Goal: Task Accomplishment & Management: Manage account settings

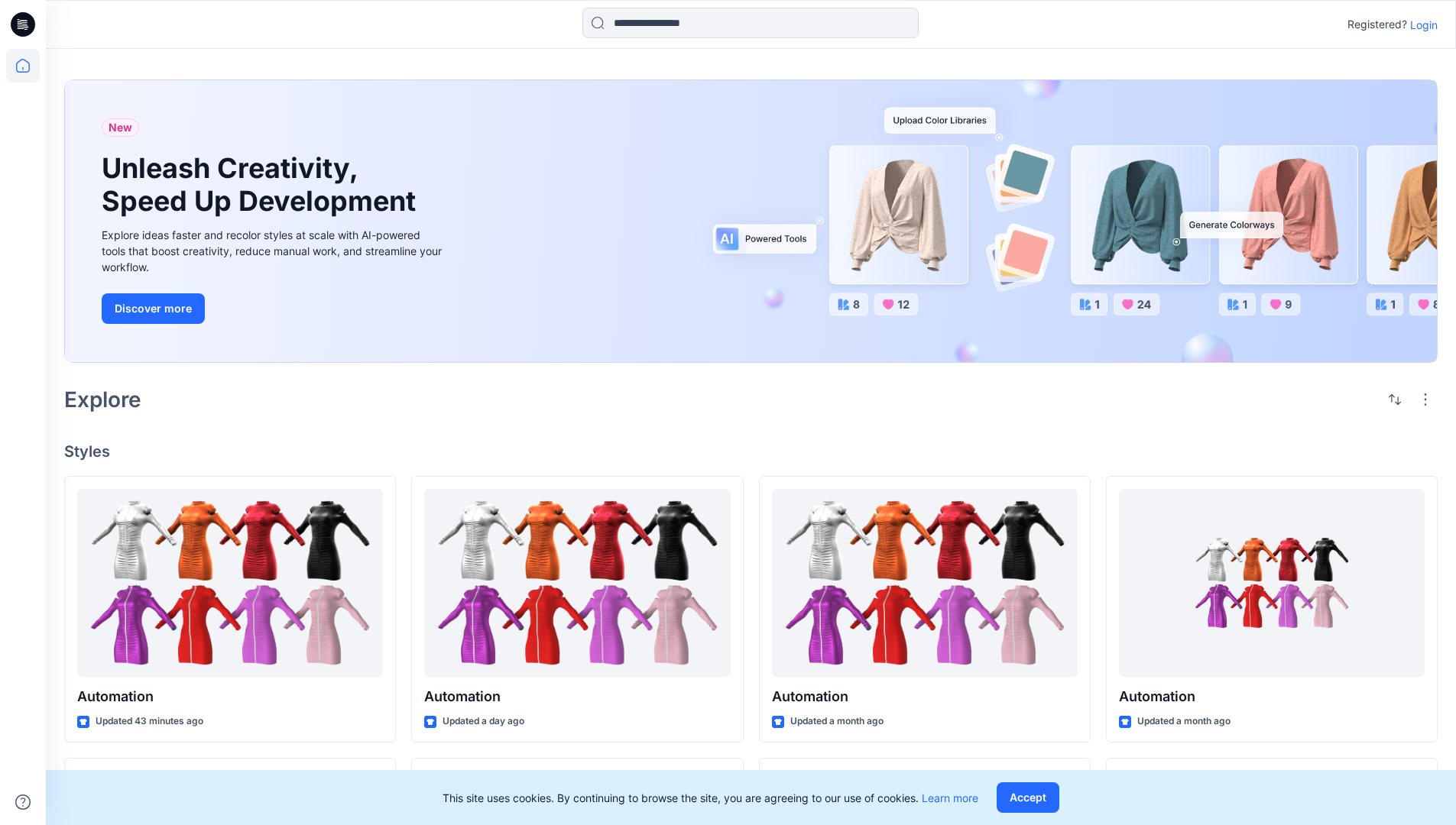
click at [1420, 25] on p "Login" at bounding box center [1424, 24] width 28 height 16
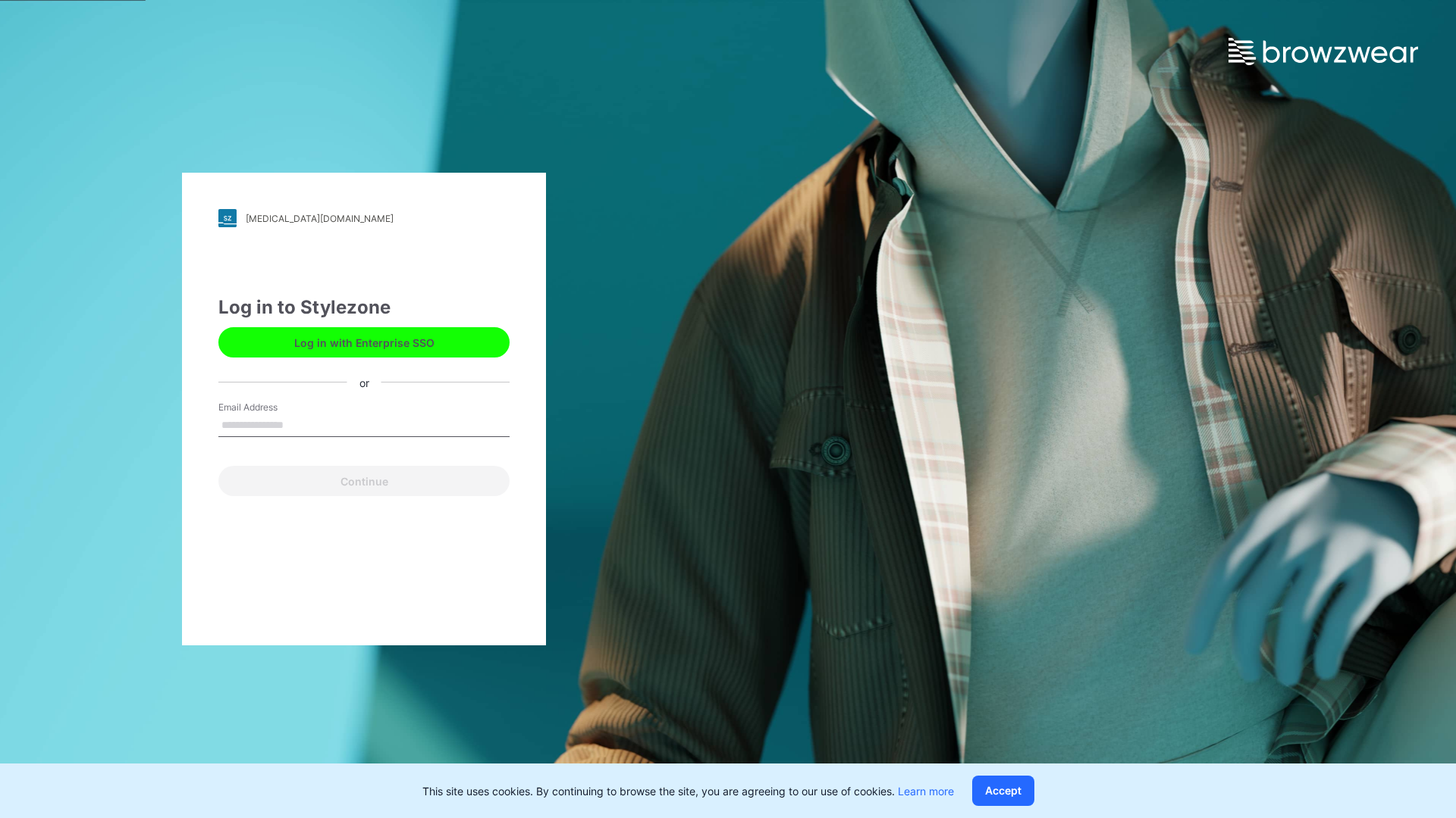
click at [300, 425] on input "Email Address" at bounding box center [364, 425] width 291 height 23
type input "**********"
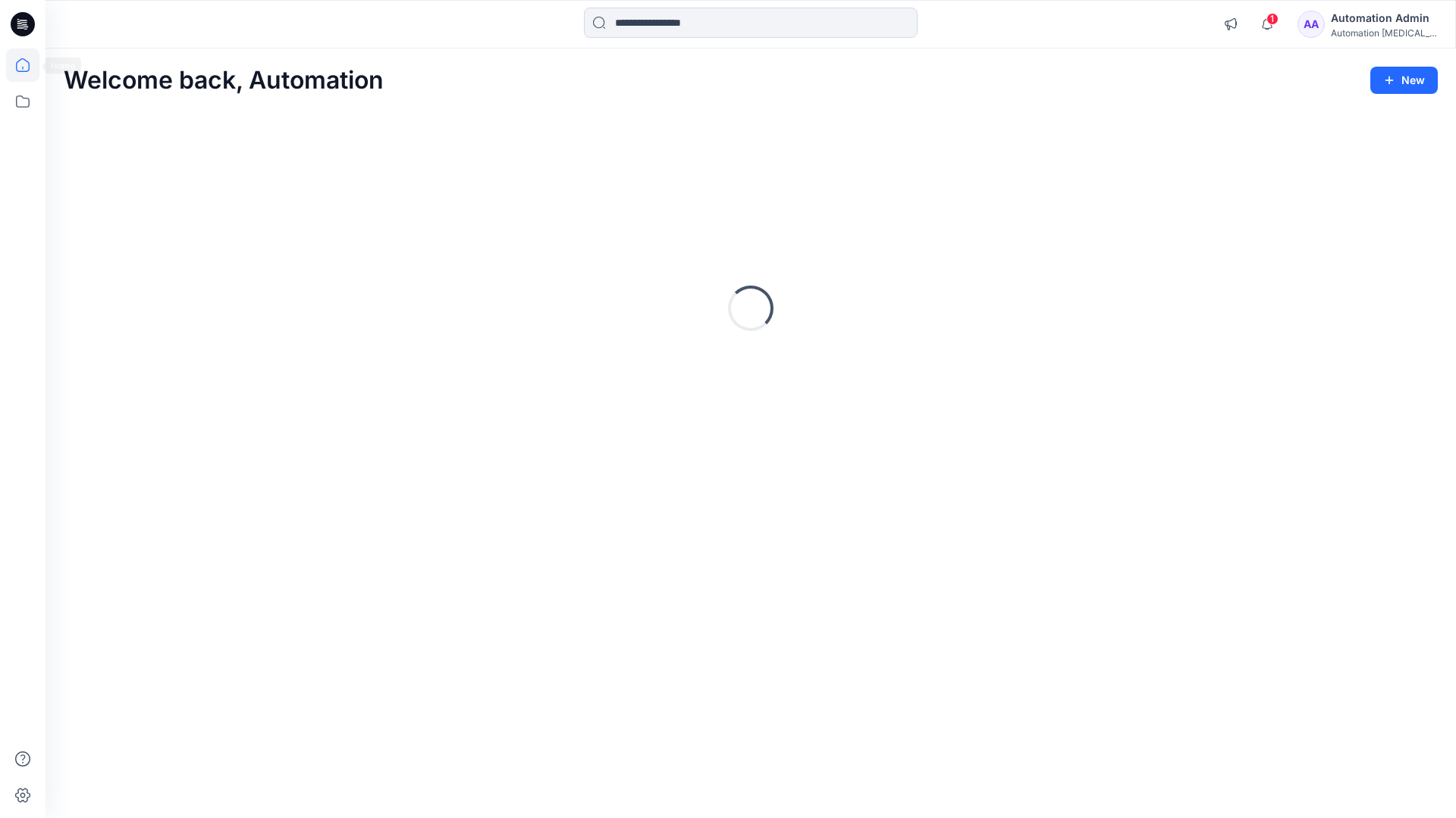
click at [29, 65] on icon at bounding box center [22, 65] width 14 height 14
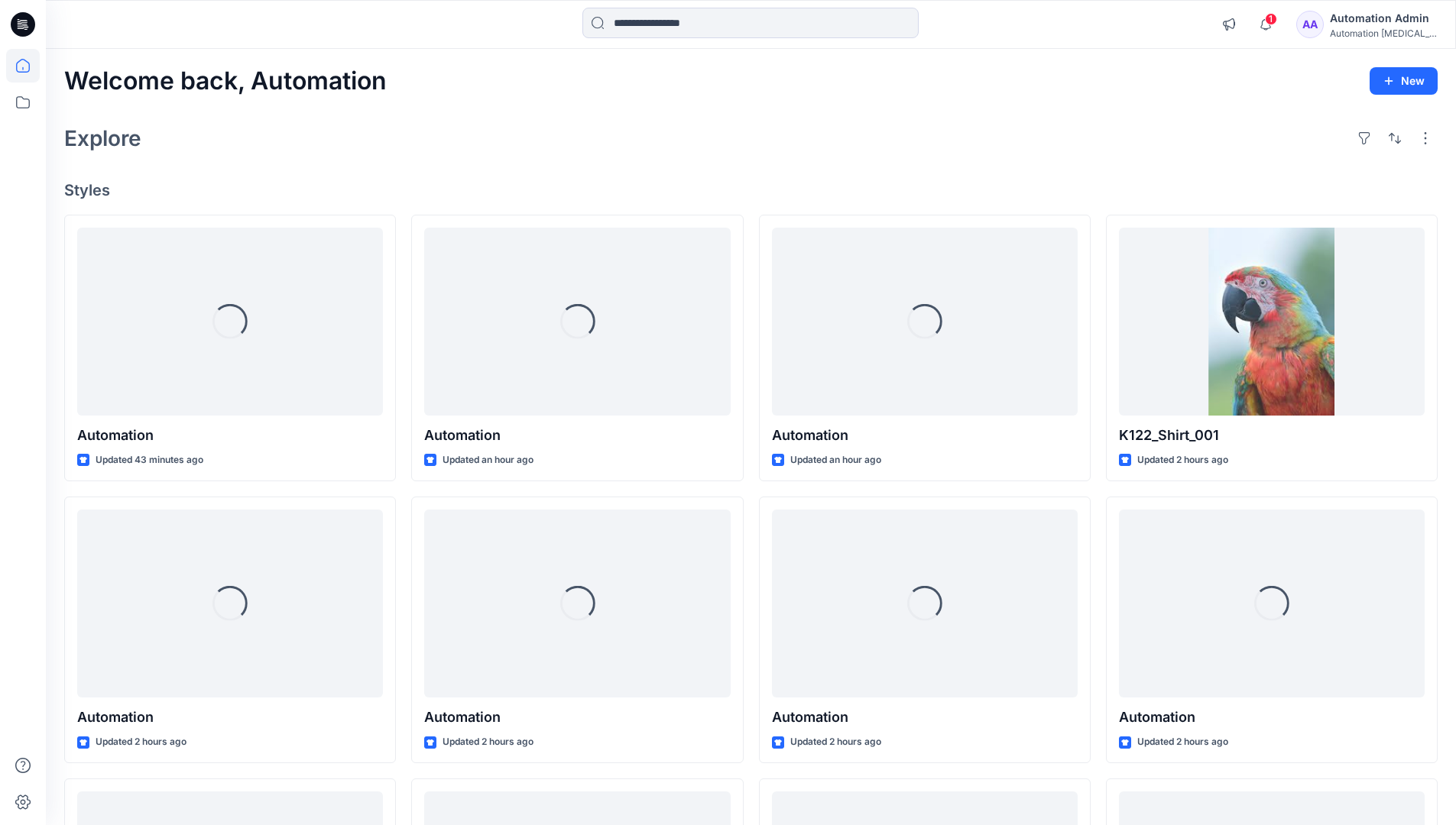
click at [1349, 25] on div "Automation Admin" at bounding box center [1383, 18] width 107 height 18
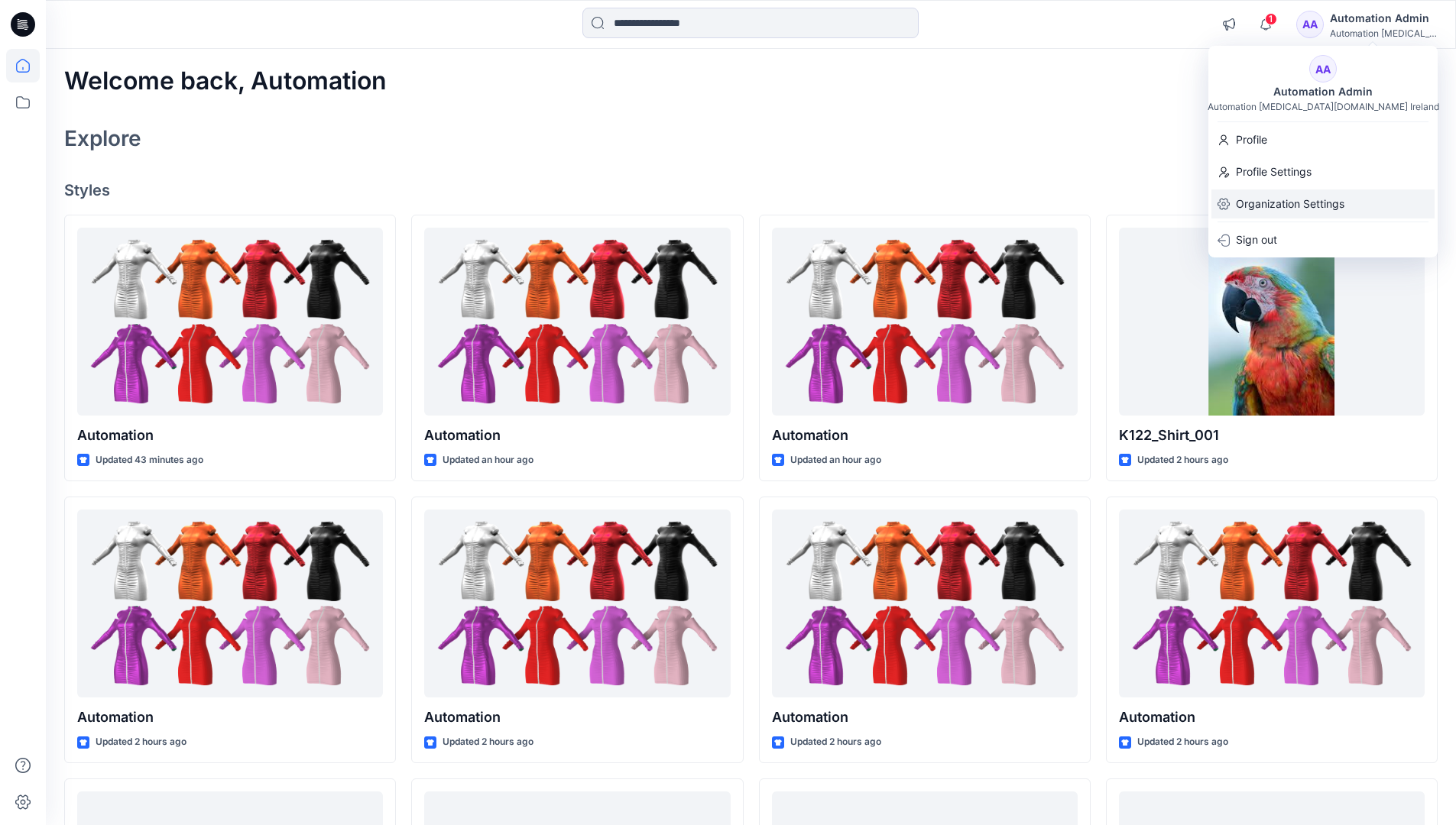
click at [1275, 203] on p "Organization Settings" at bounding box center [1290, 204] width 109 height 29
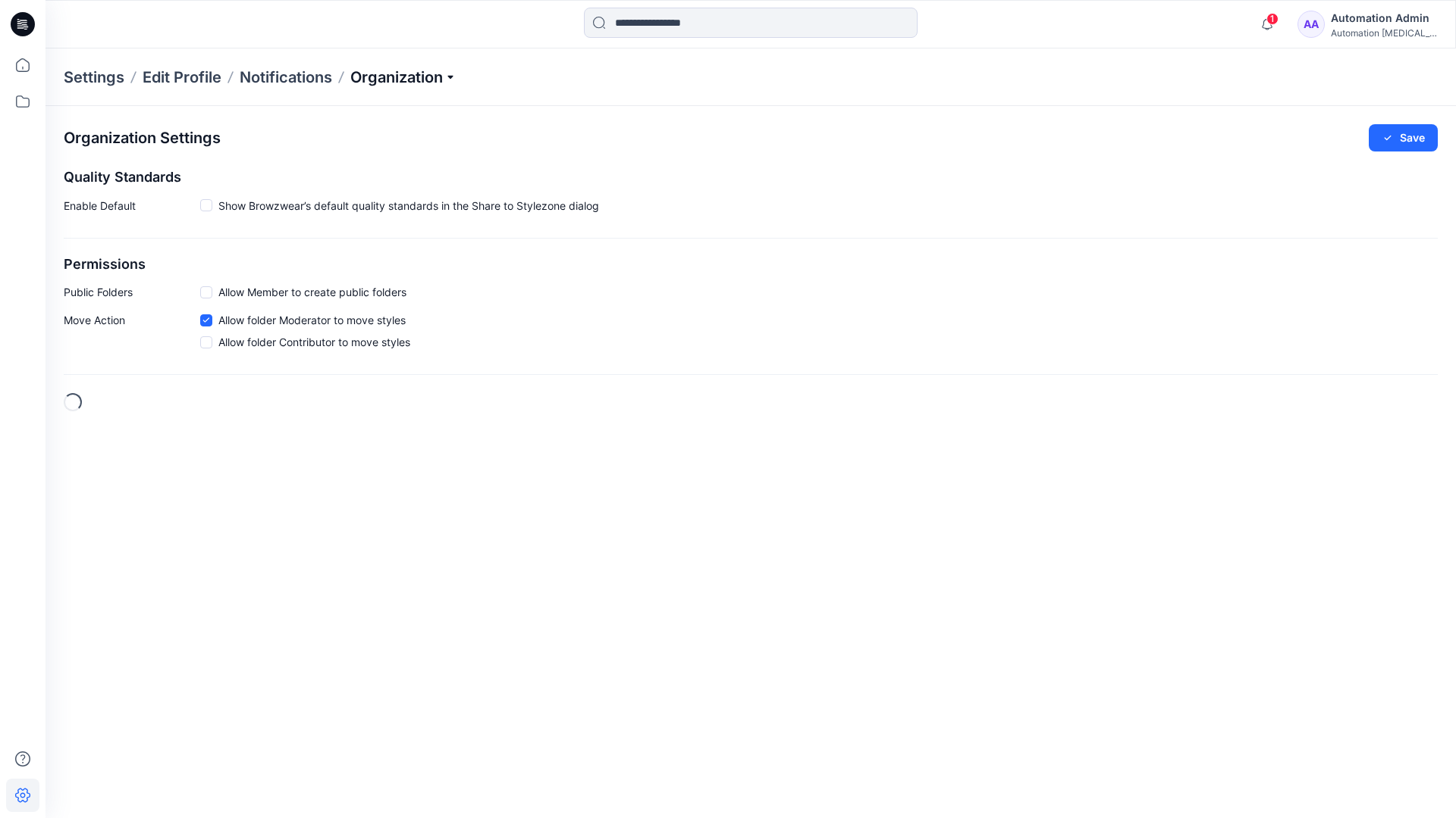
click at [453, 78] on p "Organization" at bounding box center [403, 77] width 106 height 21
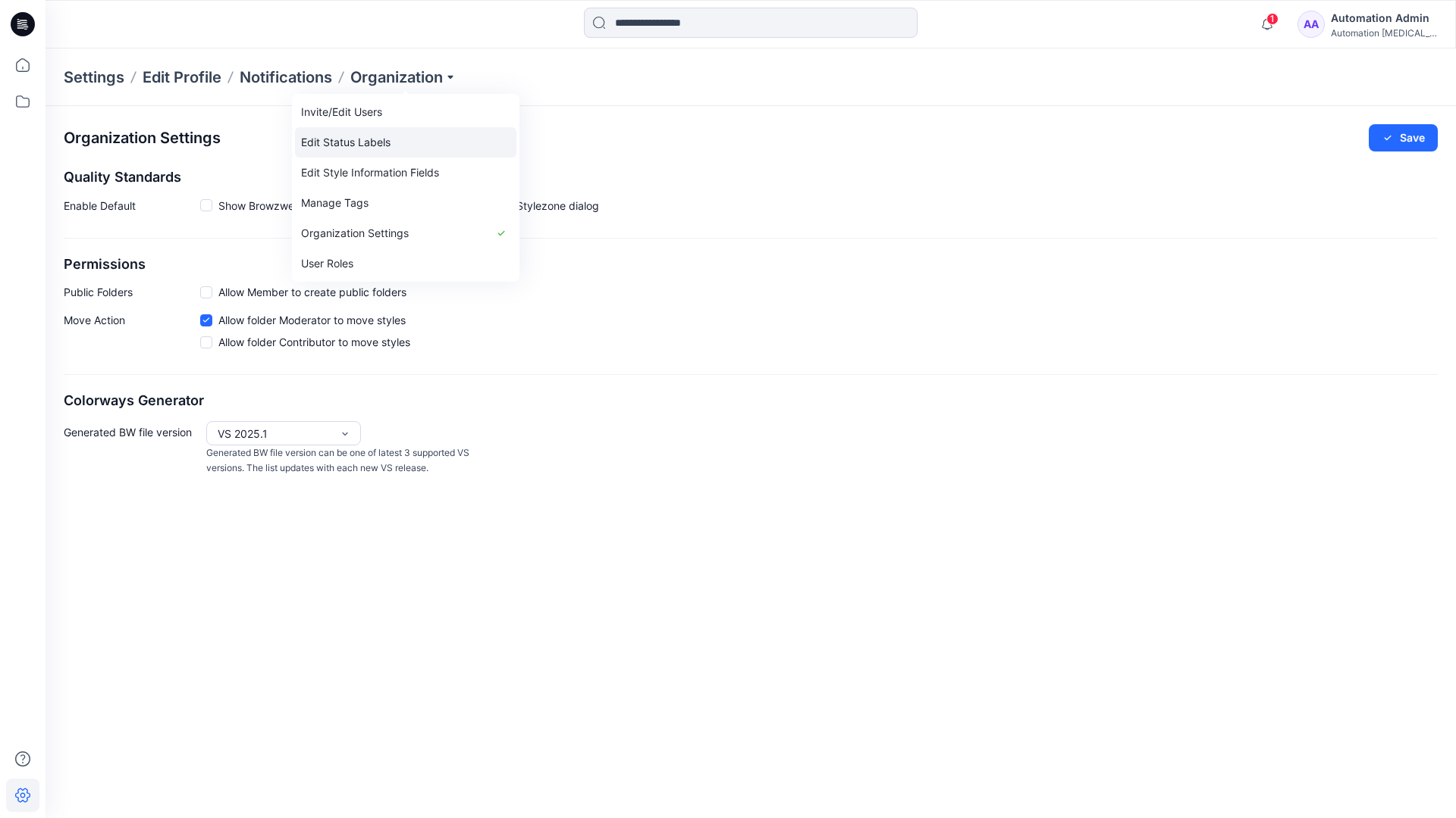
click at [373, 137] on link "Edit Status Labels" at bounding box center [406, 142] width 221 height 30
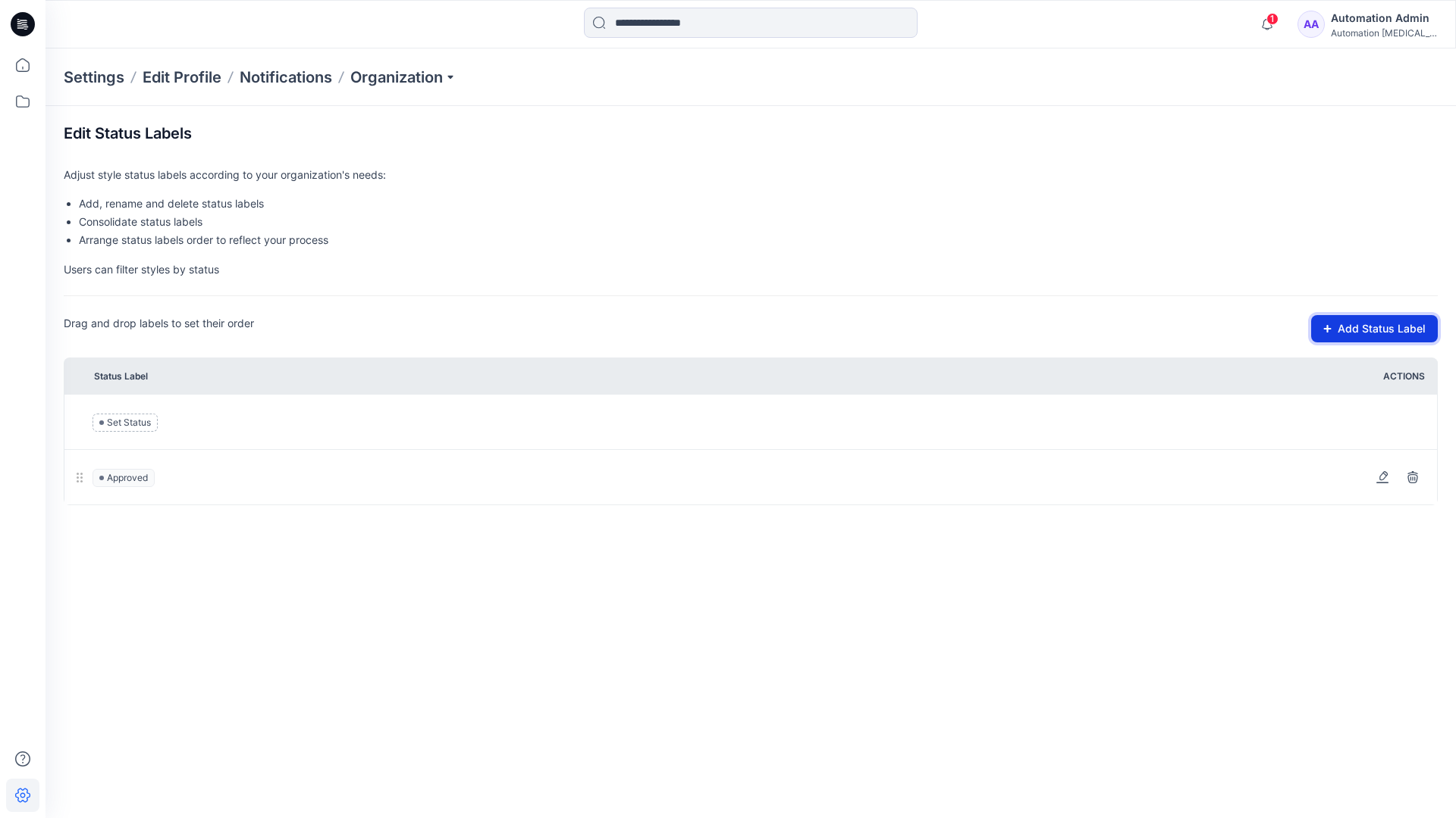
click at [1335, 333] on button "Add Status Label" at bounding box center [1374, 329] width 127 height 27
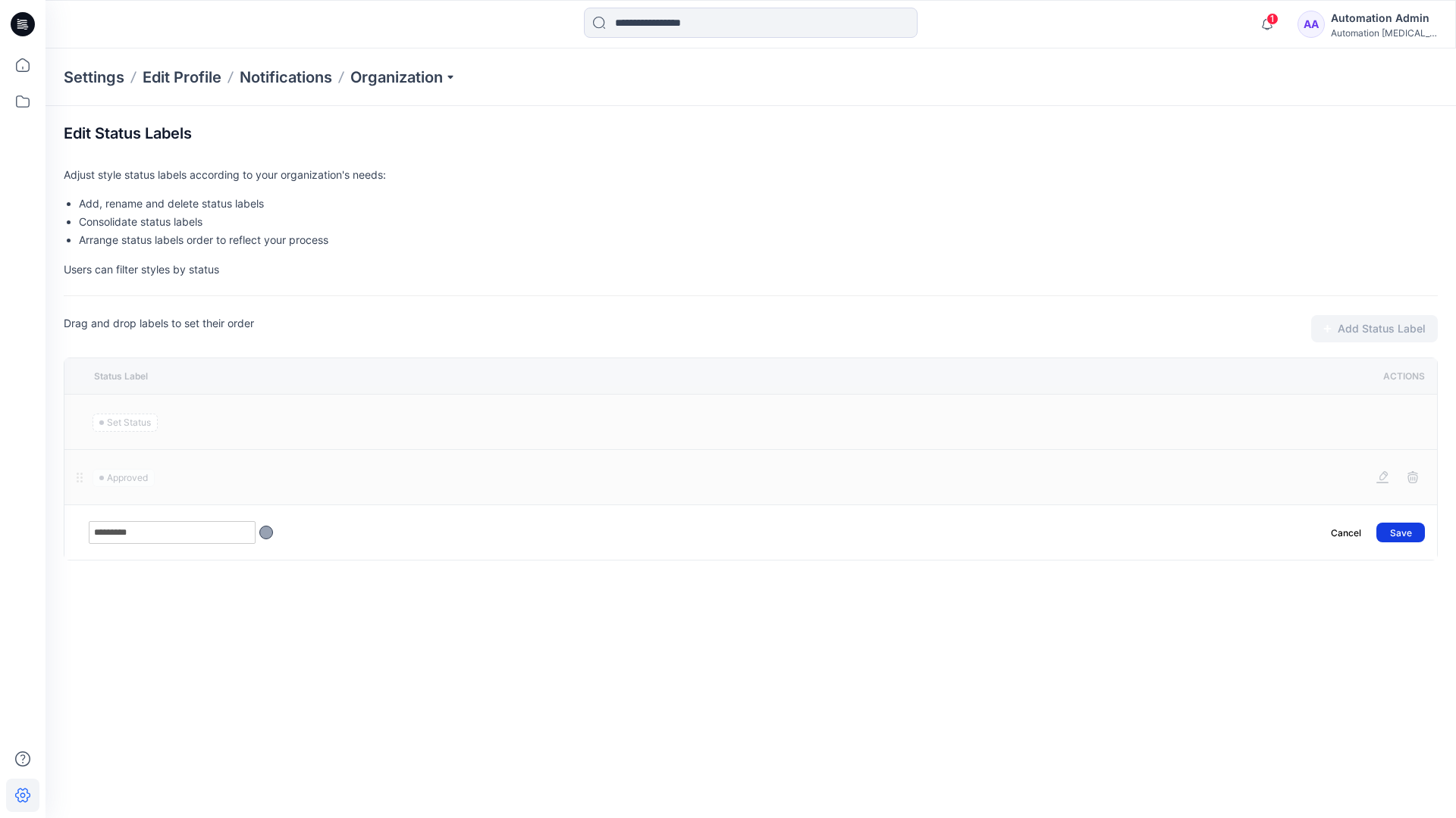
type input "*********"
click at [1409, 526] on button "Save" at bounding box center [1399, 533] width 48 height 20
click at [23, 63] on icon at bounding box center [23, 65] width 34 height 34
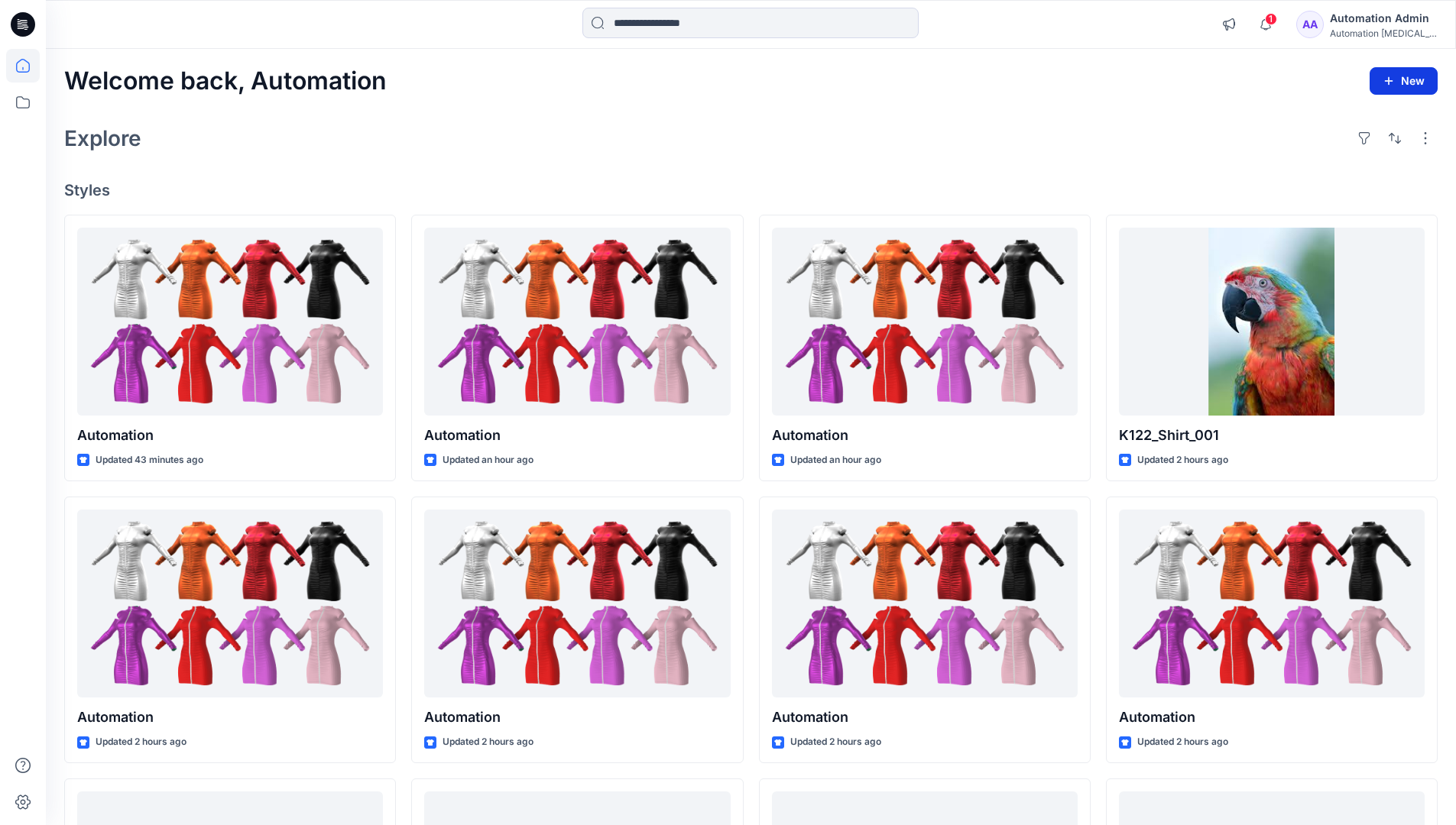
click at [1391, 73] on button "New" at bounding box center [1404, 81] width 68 height 28
click at [1355, 119] on p "New Style" at bounding box center [1357, 120] width 52 height 18
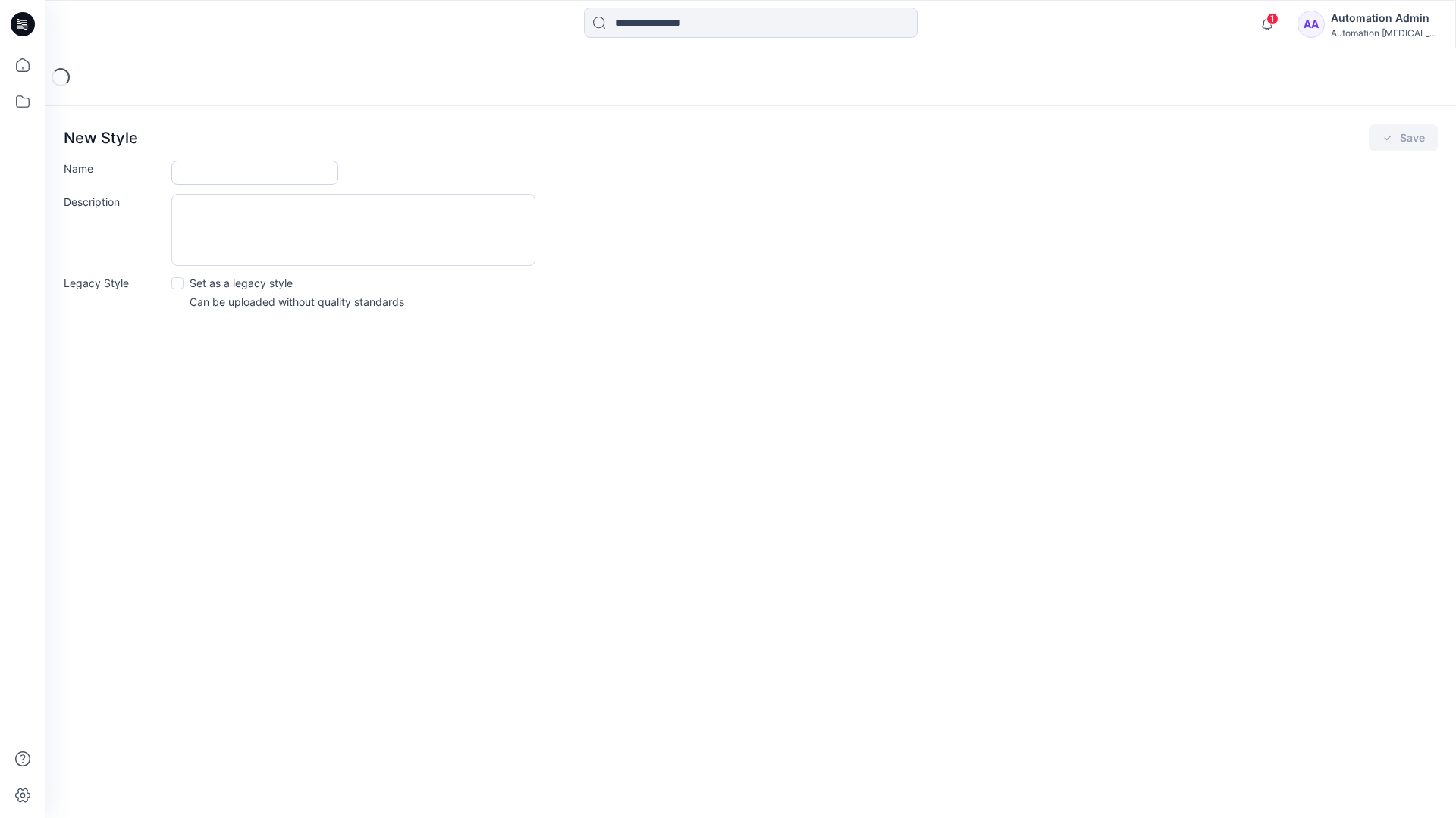
click at [206, 176] on input "Name" at bounding box center [255, 173] width 167 height 25
type input "**********"
click at [1406, 137] on button "Save" at bounding box center [1403, 138] width 69 height 27
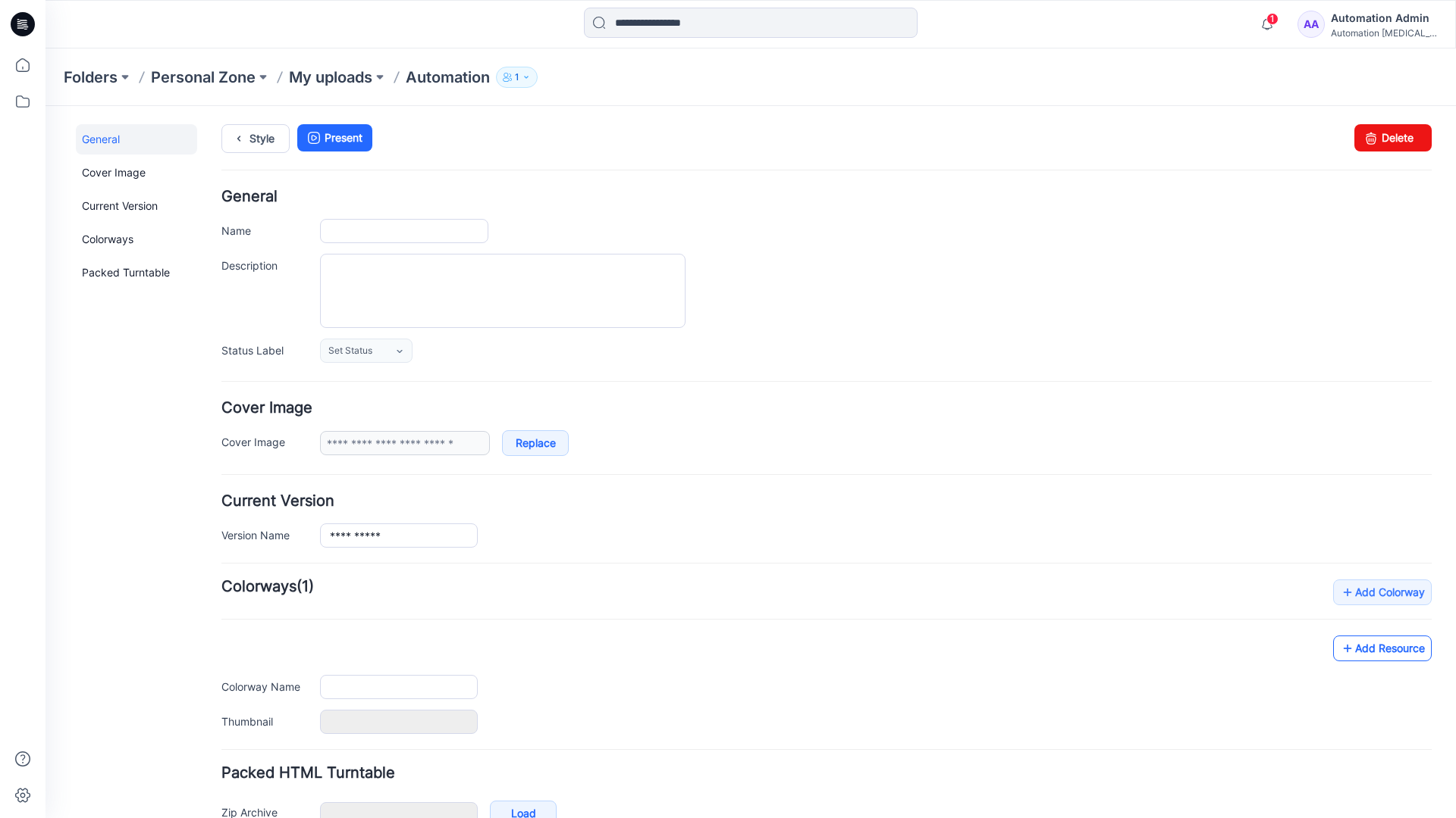
click at [1394, 653] on link "Add Resource" at bounding box center [1382, 648] width 99 height 26
type input "**********"
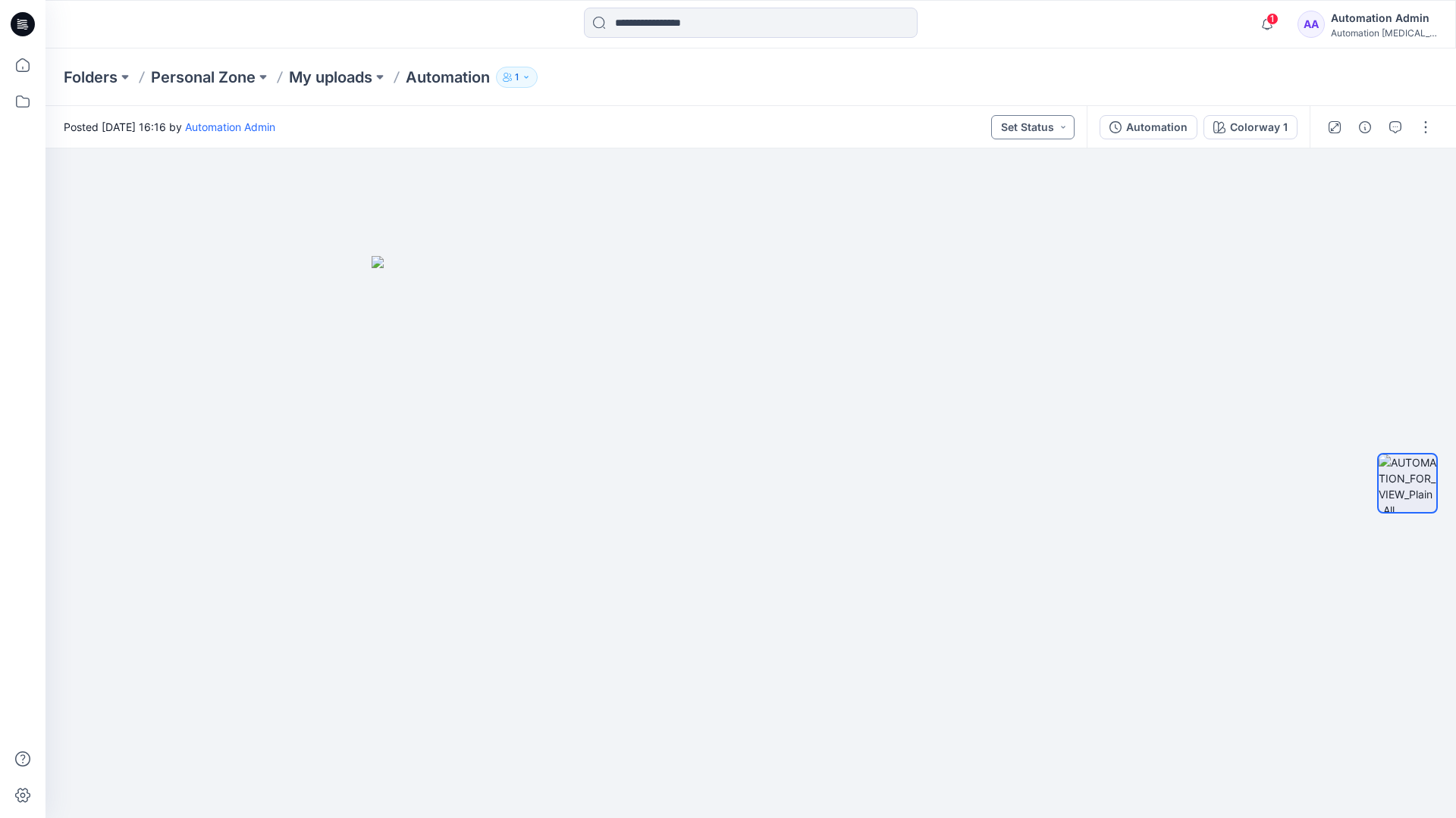
click at [1050, 127] on button "Set Status" at bounding box center [1032, 127] width 83 height 25
click at [1052, 125] on button "Set Status" at bounding box center [1032, 127] width 83 height 25
click at [997, 191] on p "Approved" at bounding box center [997, 198] width 49 height 20
click at [1048, 123] on button "Approved" at bounding box center [1033, 127] width 82 height 25
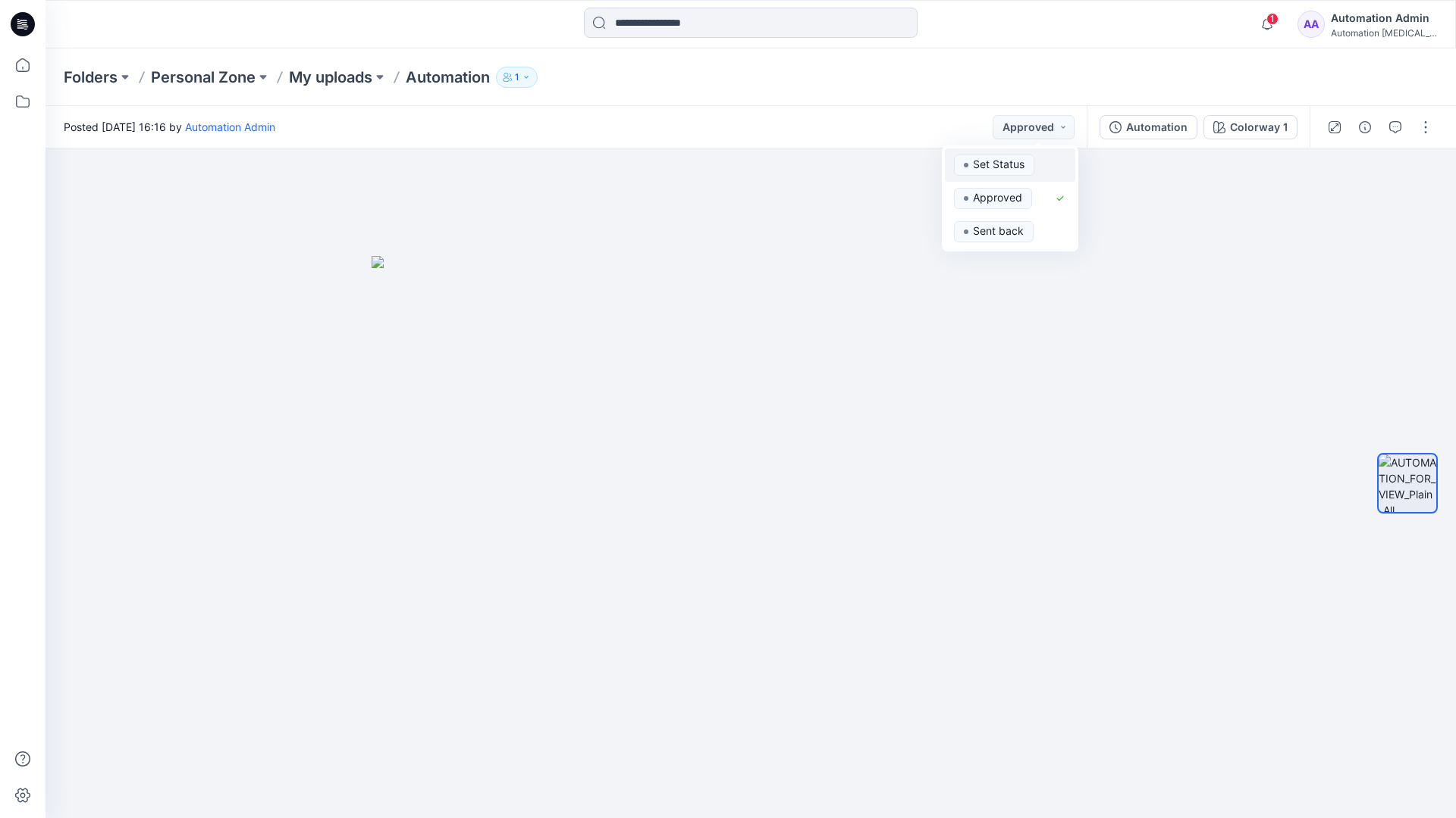
click at [1031, 156] on span "Set Status" at bounding box center [994, 164] width 80 height 21
click at [1162, 131] on div "Automation" at bounding box center [1156, 127] width 61 height 16
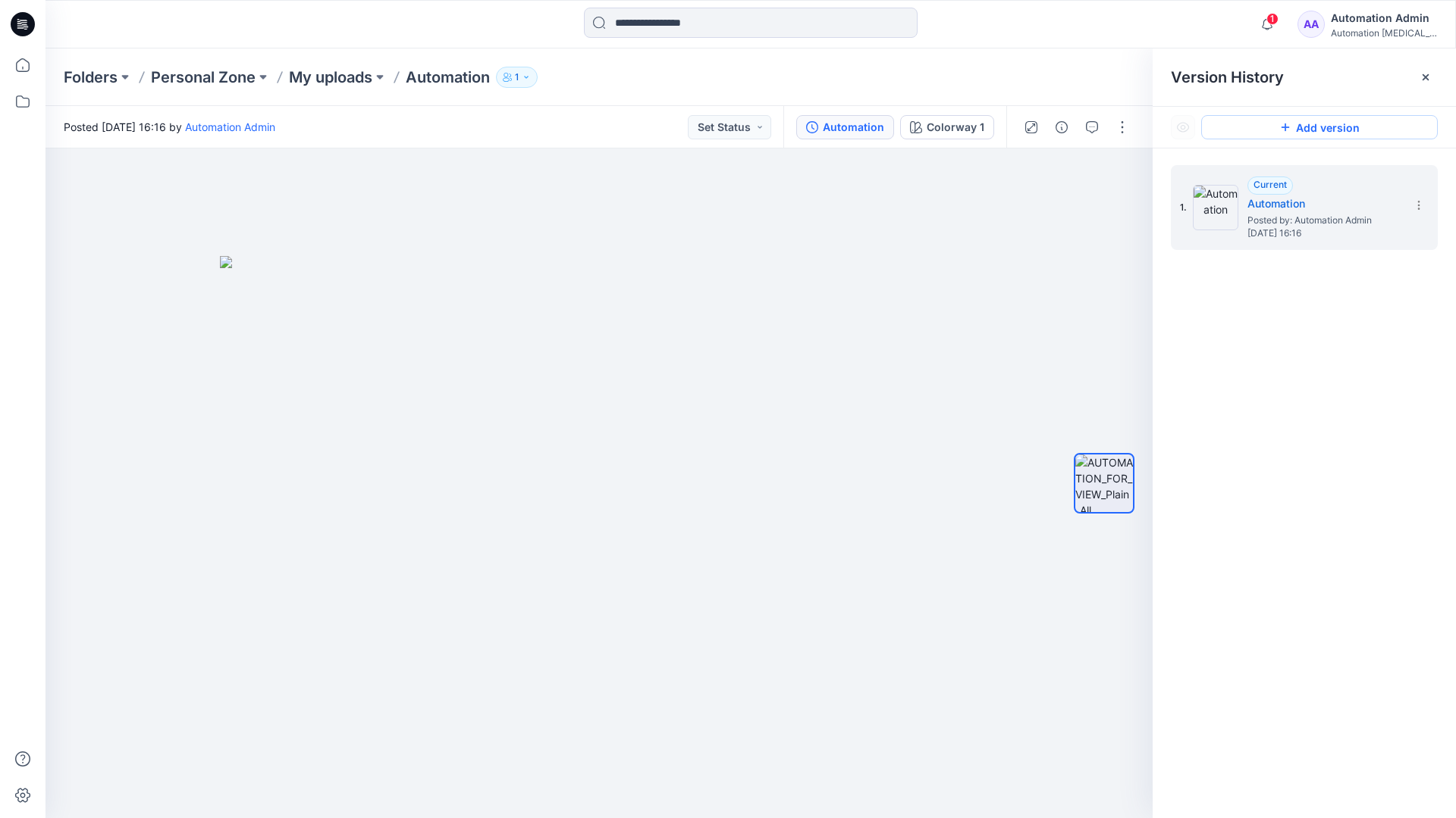
click at [1303, 128] on button "Add version" at bounding box center [1319, 127] width 237 height 25
click at [1415, 207] on icon at bounding box center [1418, 204] width 12 height 12
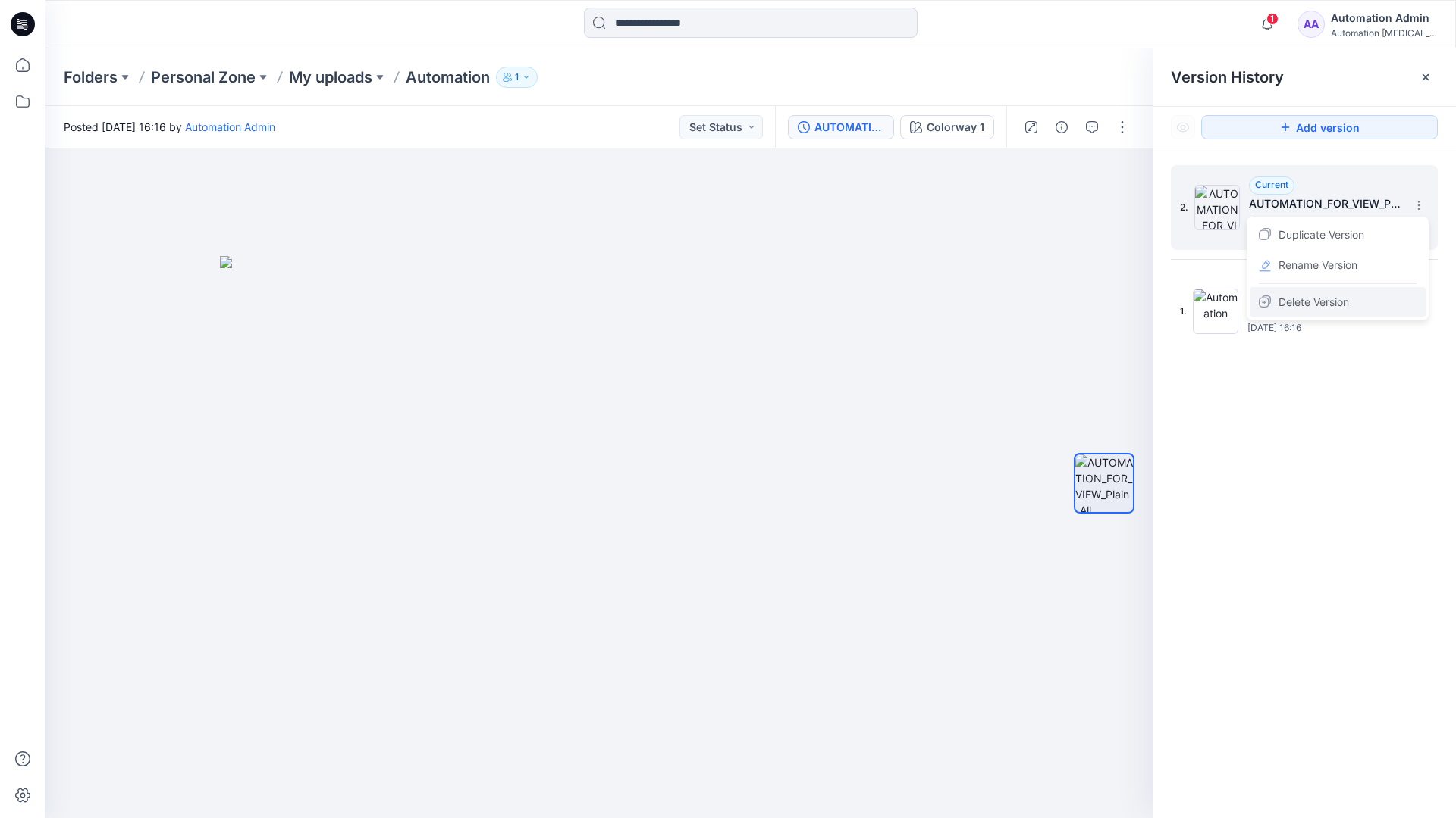
click at [1330, 300] on span "Delete Version" at bounding box center [1313, 302] width 70 height 18
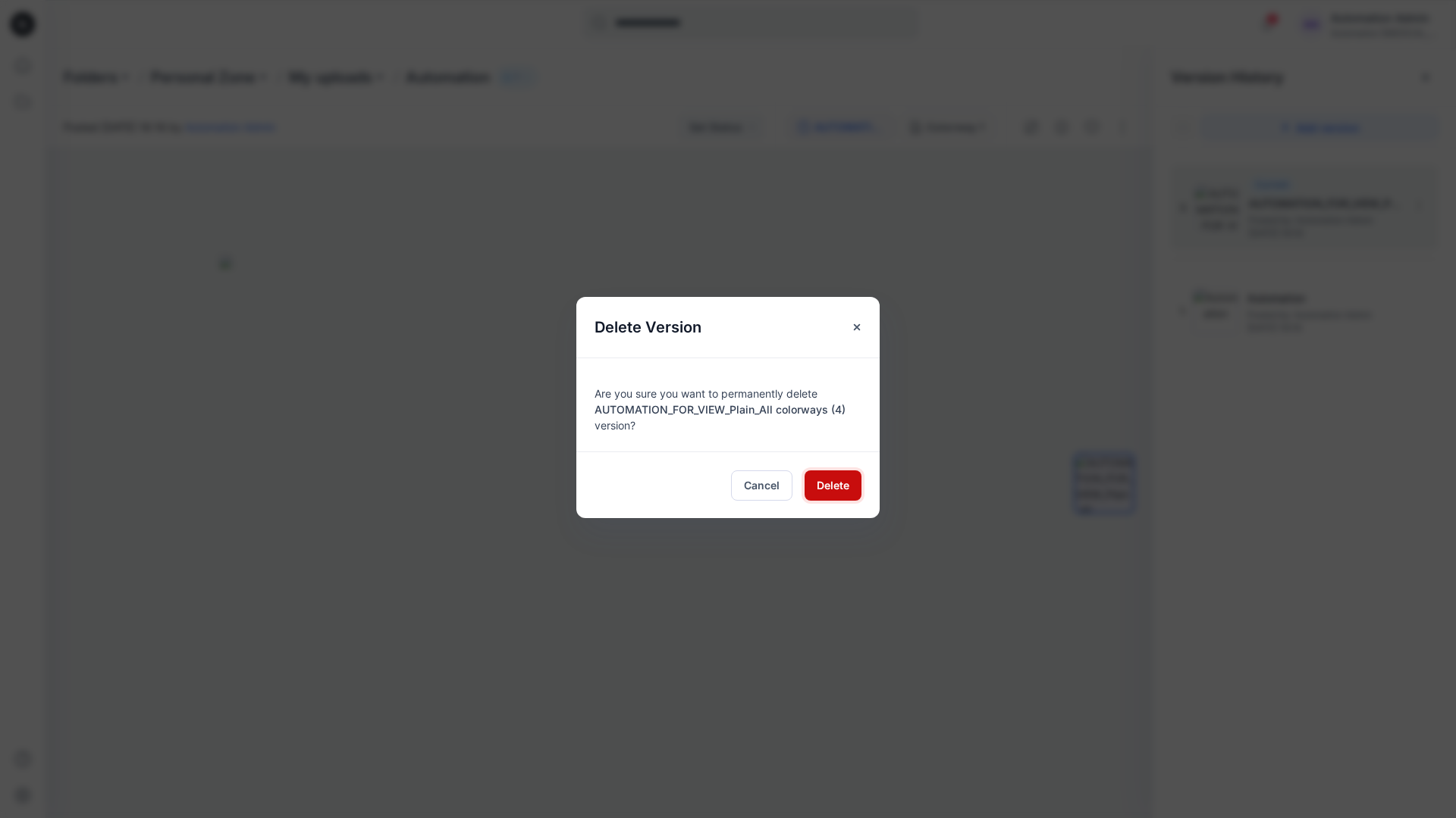
click at [832, 484] on span "Delete" at bounding box center [833, 485] width 33 height 16
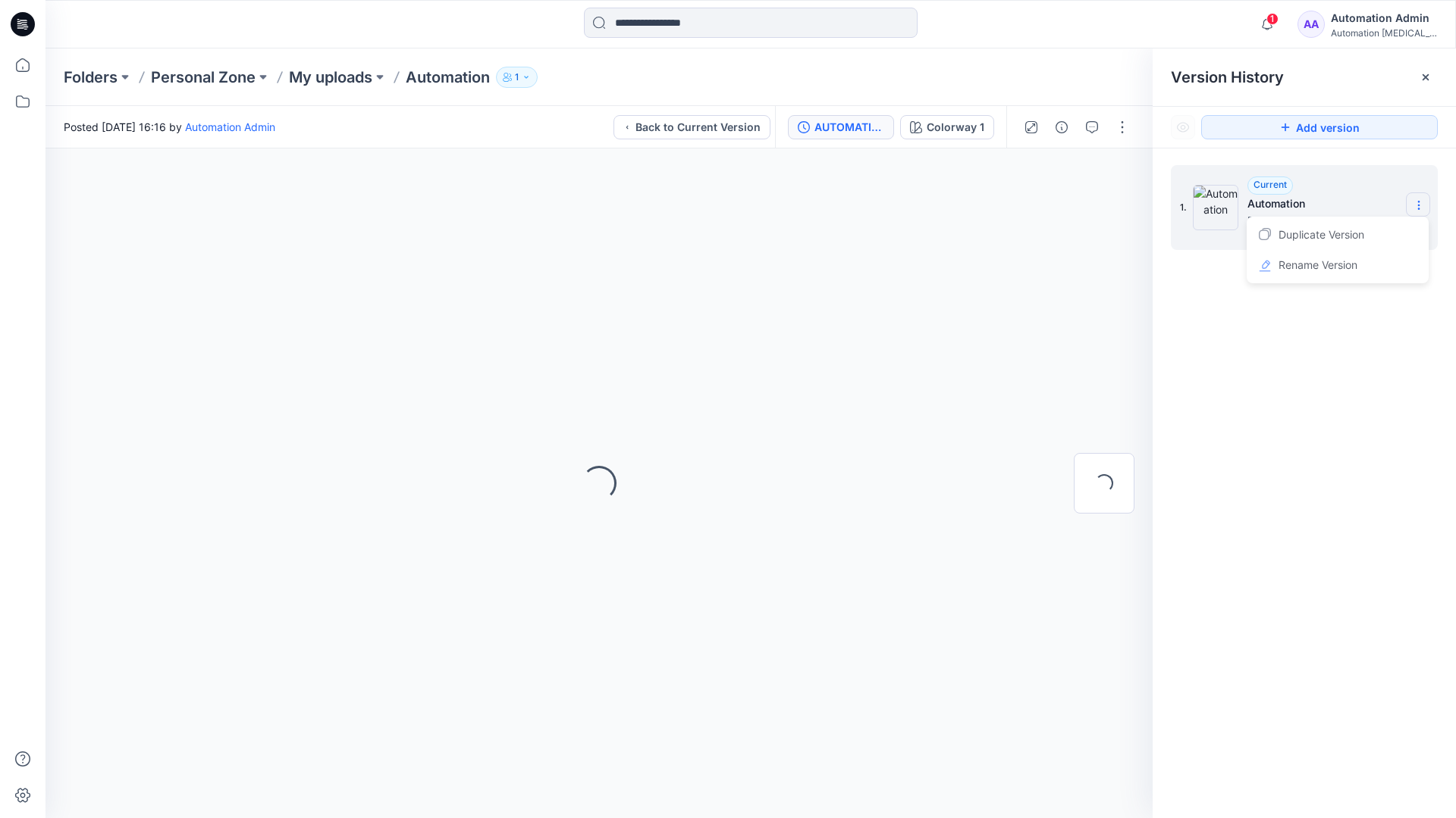
click at [1415, 206] on icon at bounding box center [1418, 204] width 12 height 12
click at [1122, 122] on button "button" at bounding box center [1122, 127] width 25 height 25
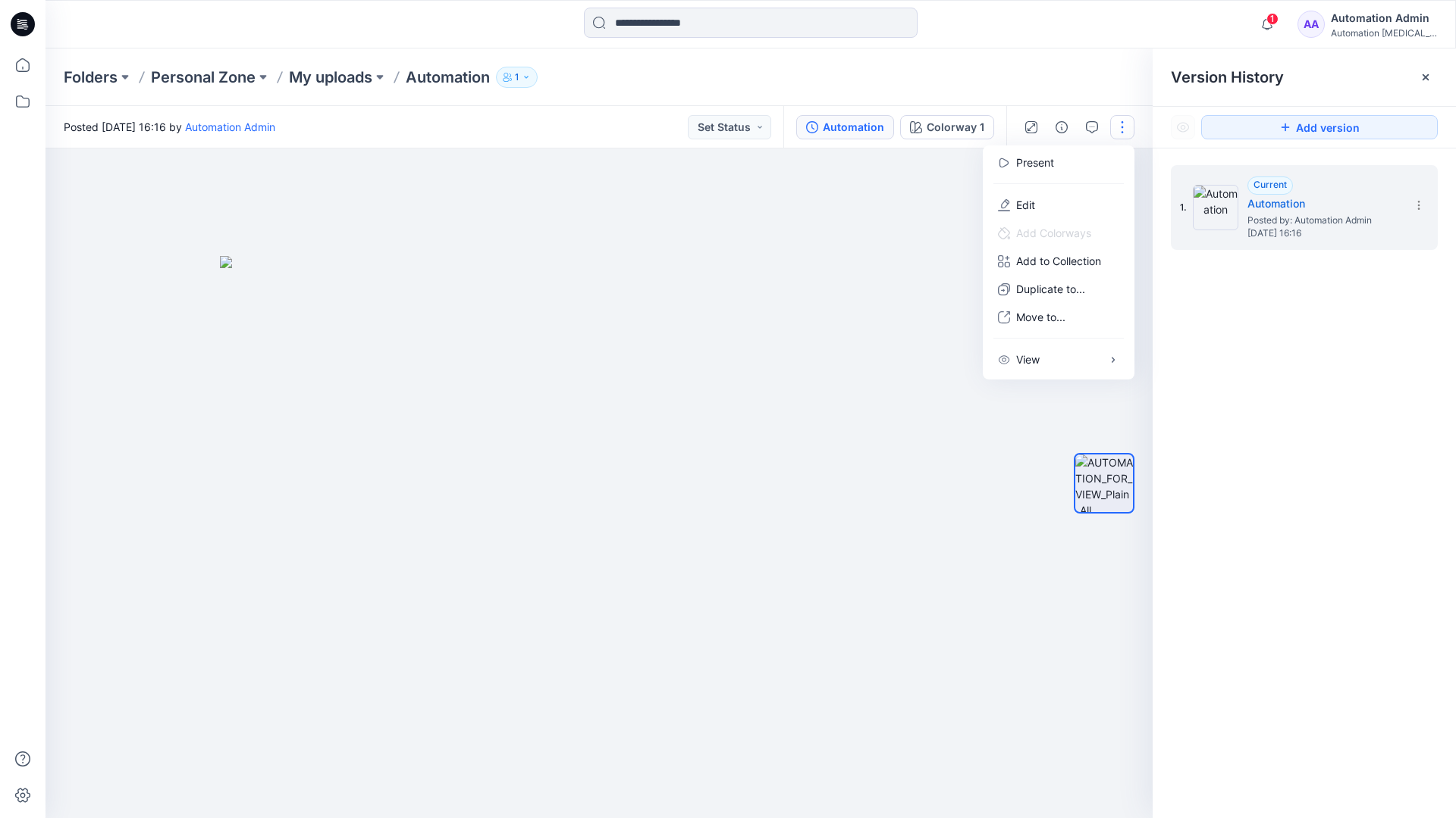
click at [1122, 127] on button "button" at bounding box center [1122, 127] width 25 height 25
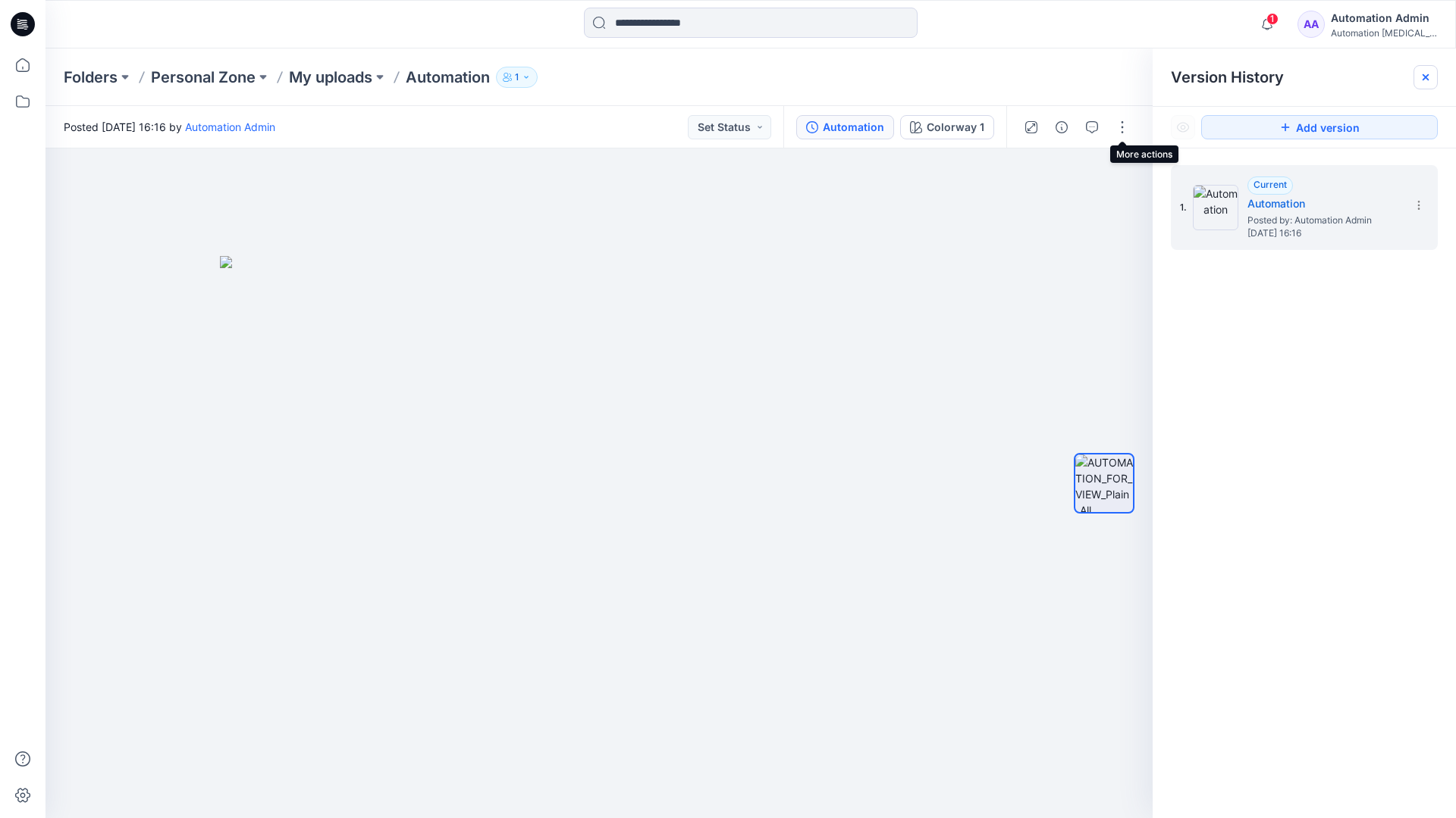
click at [1429, 79] on icon at bounding box center [1425, 77] width 6 height 6
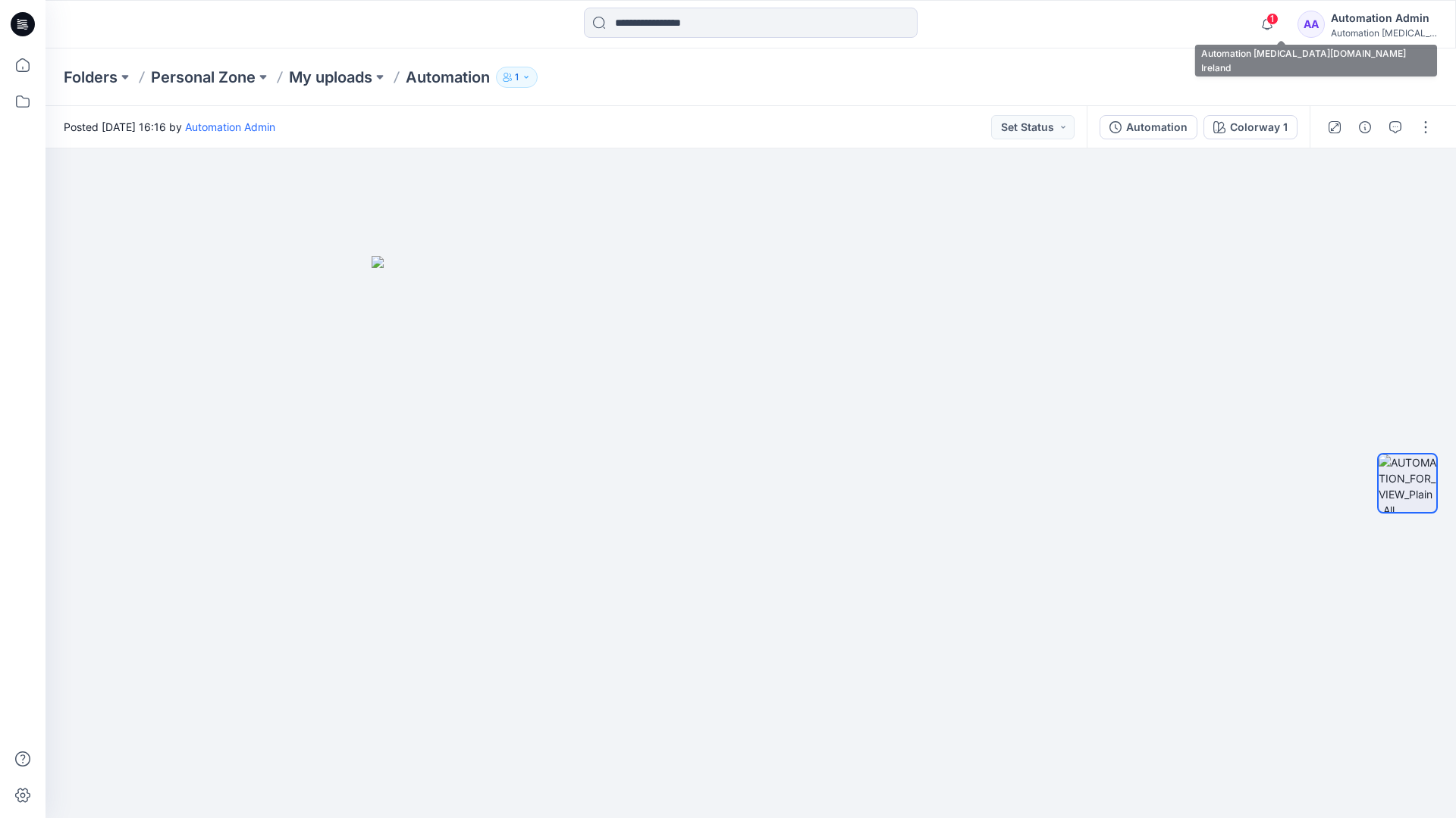
click at [1366, 29] on div "Automation [MEDICAL_DATA]..." at bounding box center [1384, 33] width 106 height 11
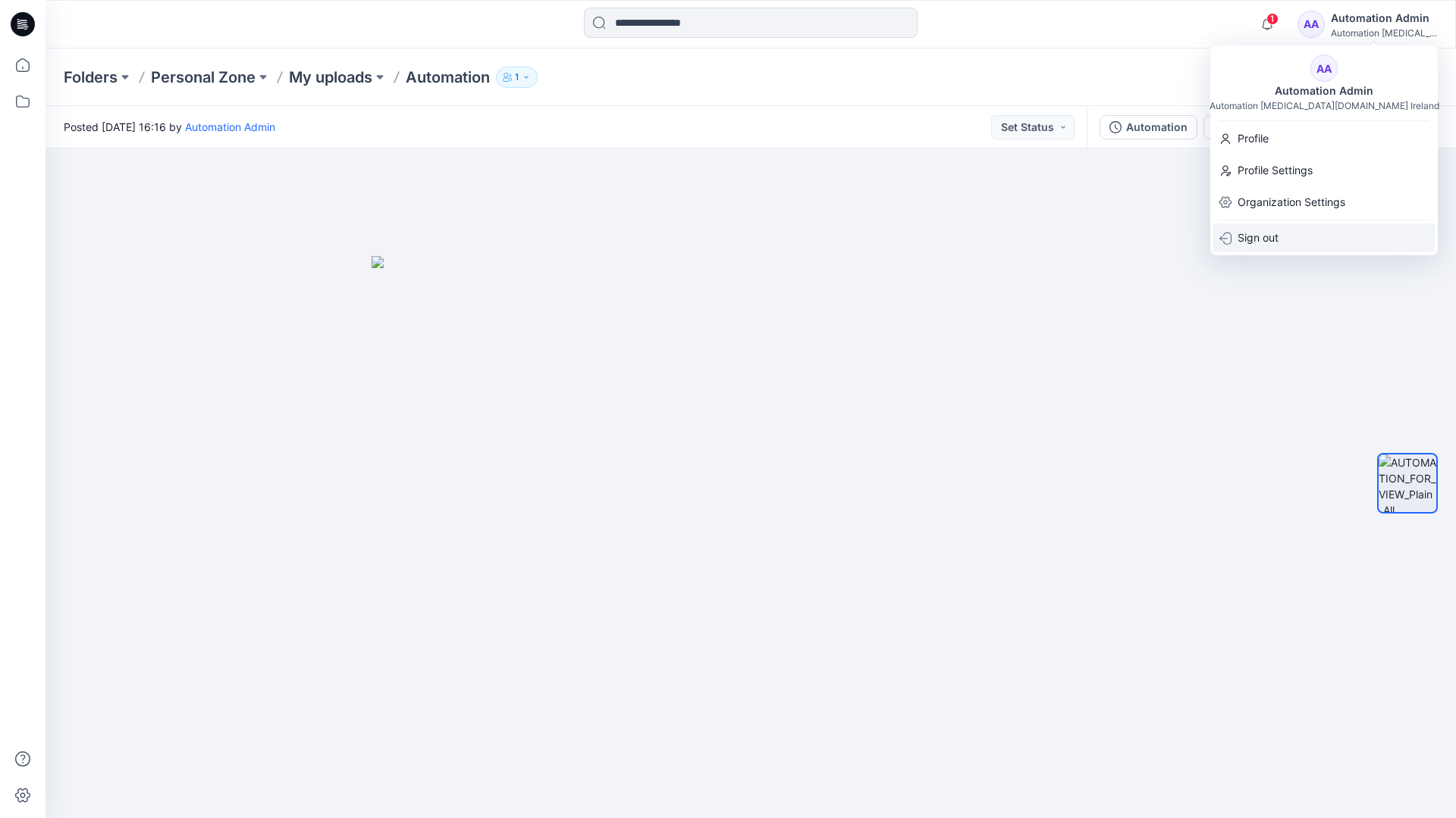
click at [1278, 236] on p "Sign out" at bounding box center [1258, 238] width 41 height 29
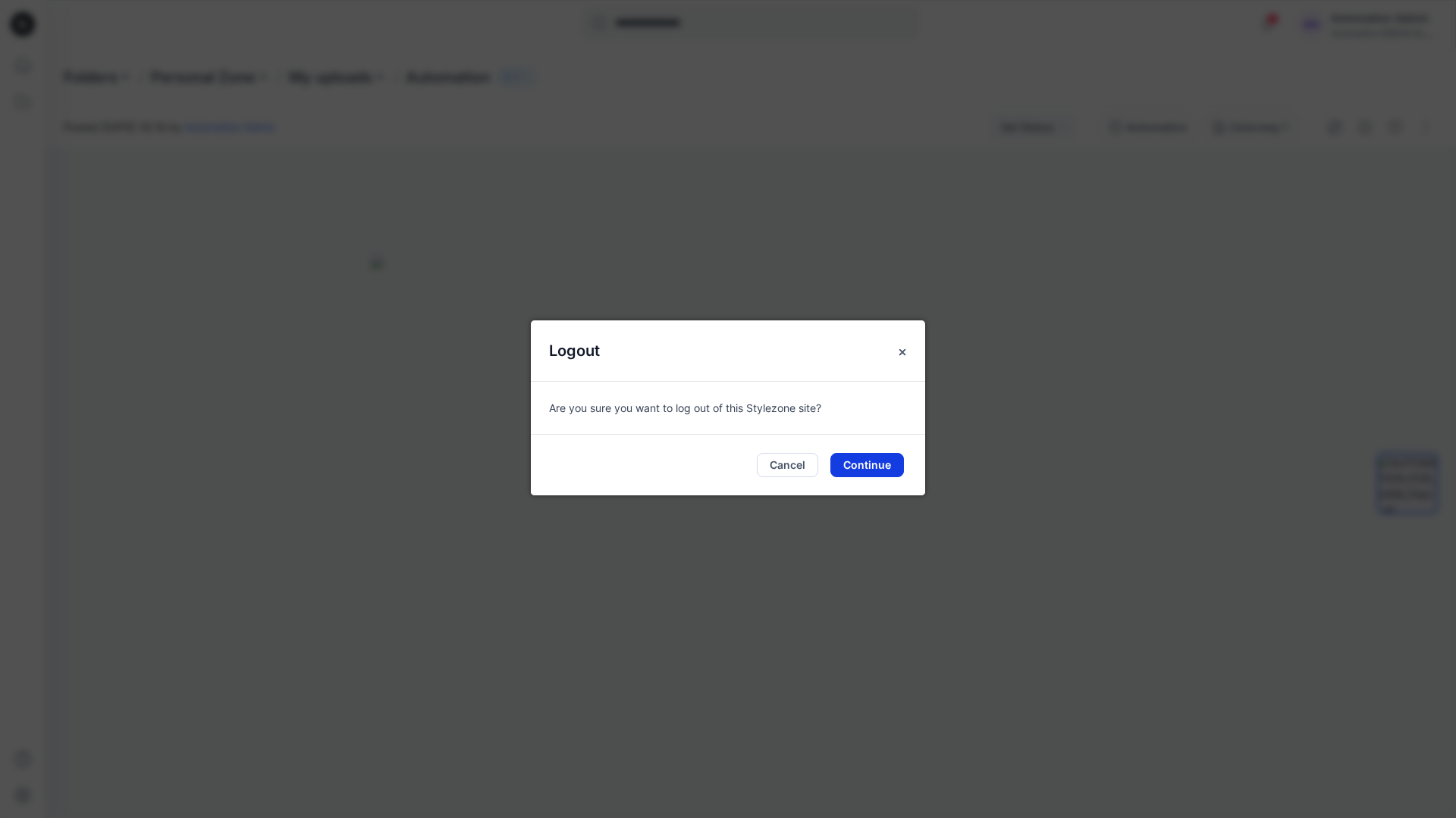
click at [870, 461] on button "Continue" at bounding box center [867, 465] width 74 height 25
